Goal: Download file/media

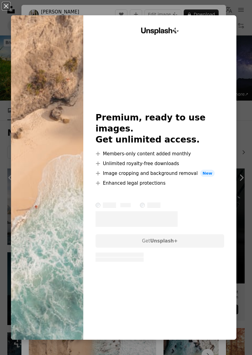
scroll to position [160, 0]
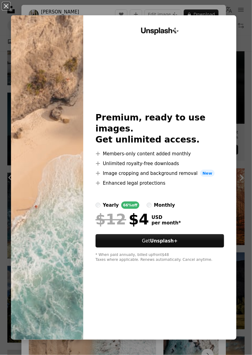
click at [71, 171] on img at bounding box center [47, 177] width 72 height 325
